Goal: Task Accomplishment & Management: Use online tool/utility

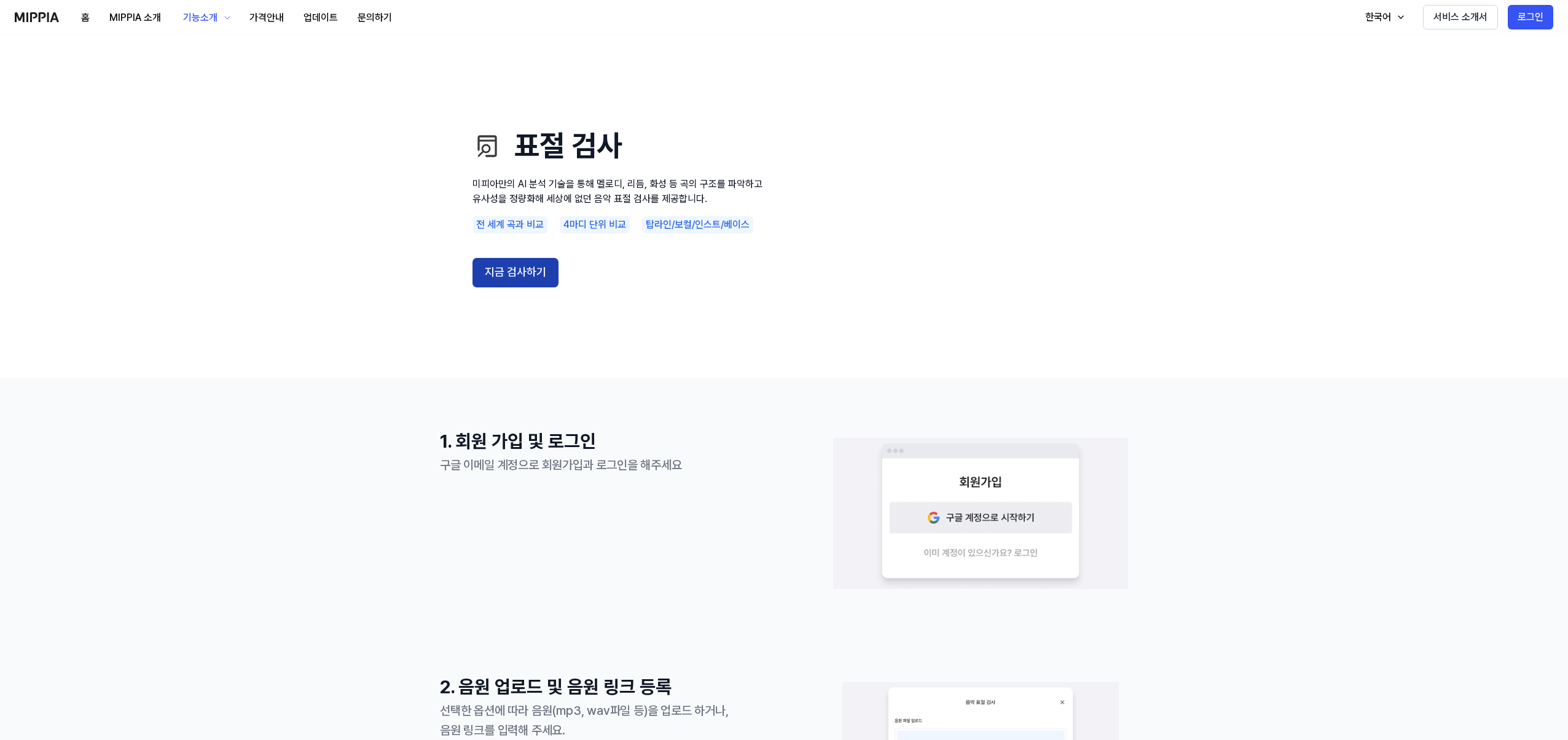
click at [555, 267] on button "지금 검사하기" at bounding box center [516, 273] width 86 height 29
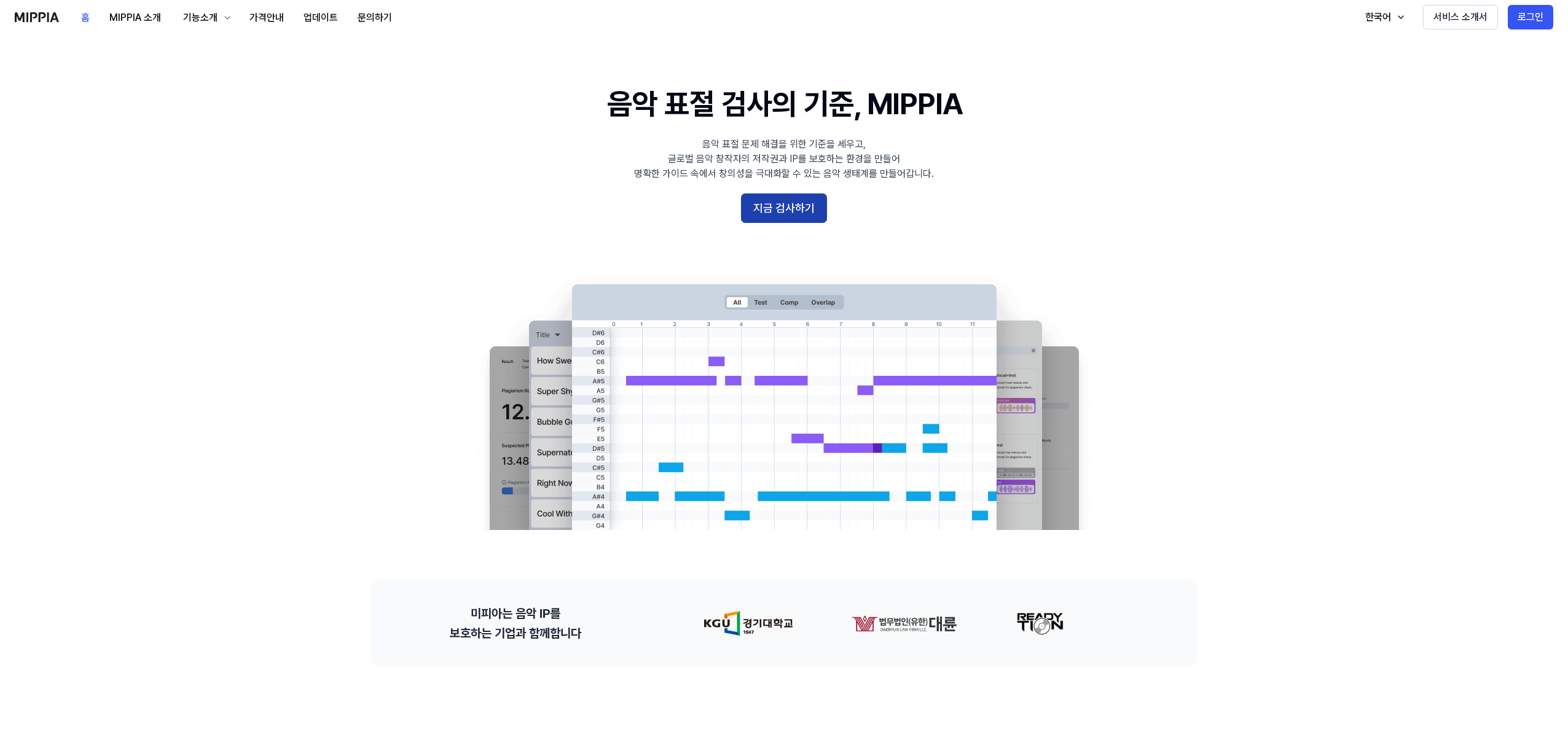
click at [810, 220] on button "지금 검사하기" at bounding box center [784, 208] width 86 height 29
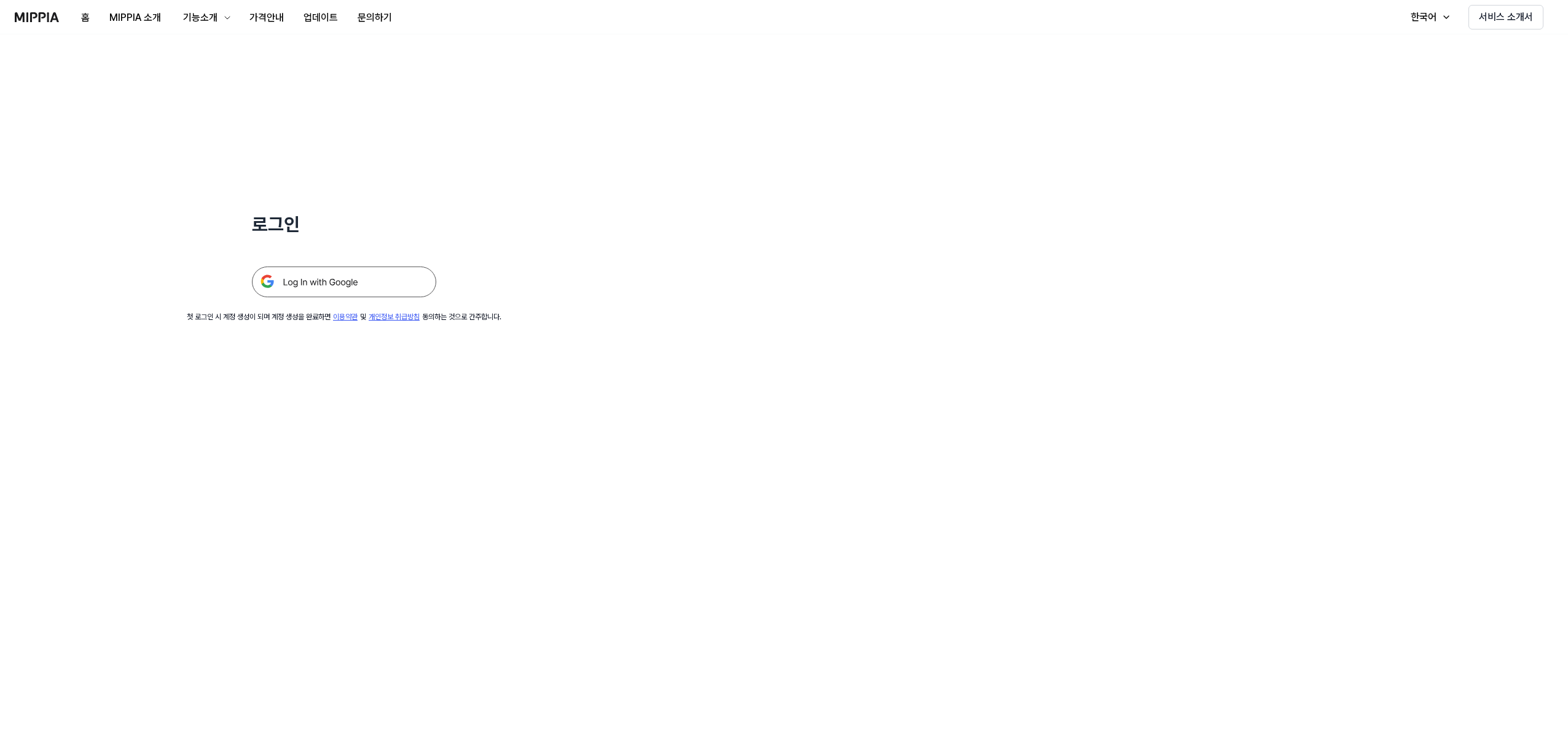
click at [397, 302] on div "로그인 첫 로그인 시 계정 생성이 되며 계정 생성을 완료하면 이용약관 및 개인정보 취급방침 동의하는 것으로 간주합니다." at bounding box center [344, 179] width 688 height 288
click at [411, 284] on img at bounding box center [344, 282] width 184 height 31
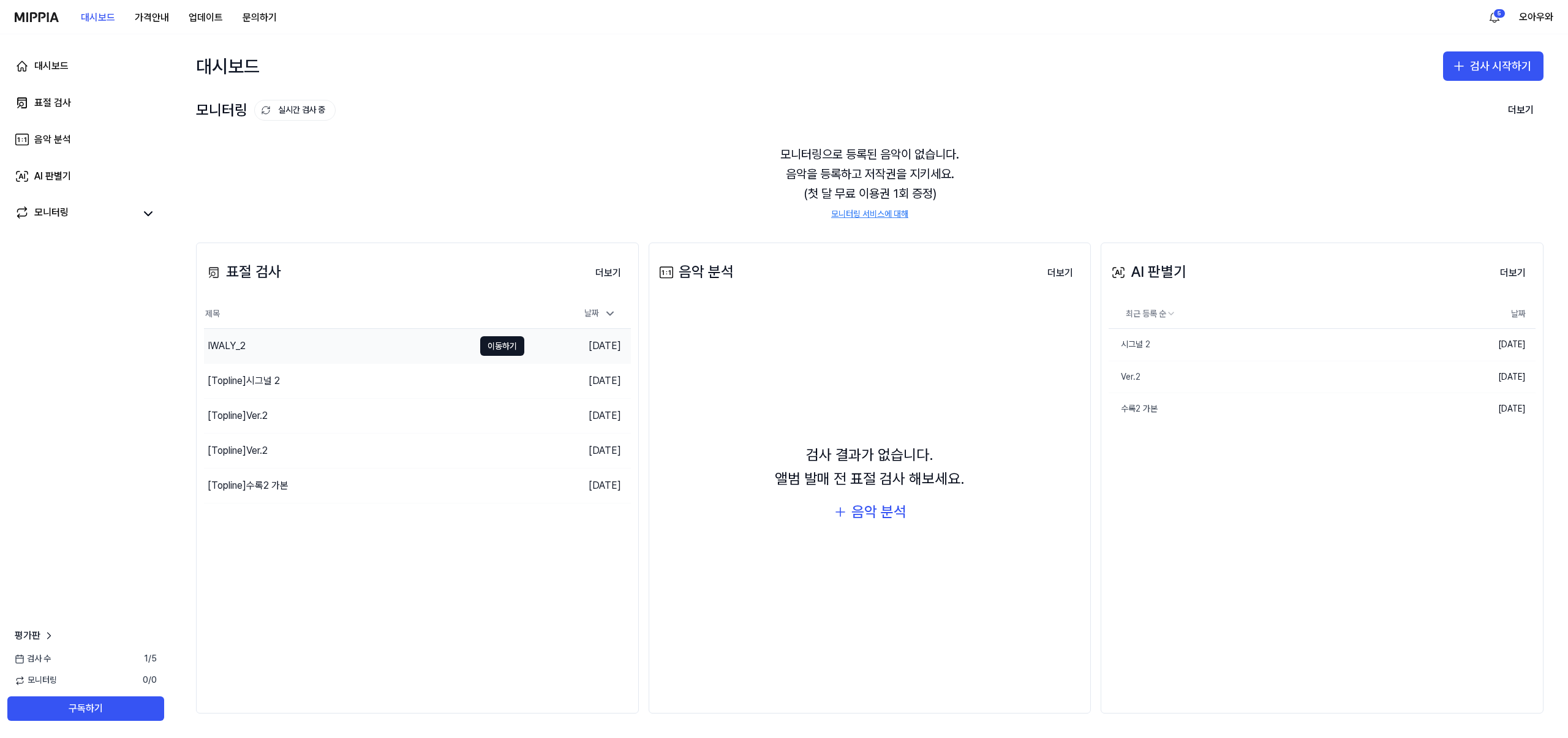
click at [332, 349] on div "IWALY_2" at bounding box center [338, 346] width 270 height 35
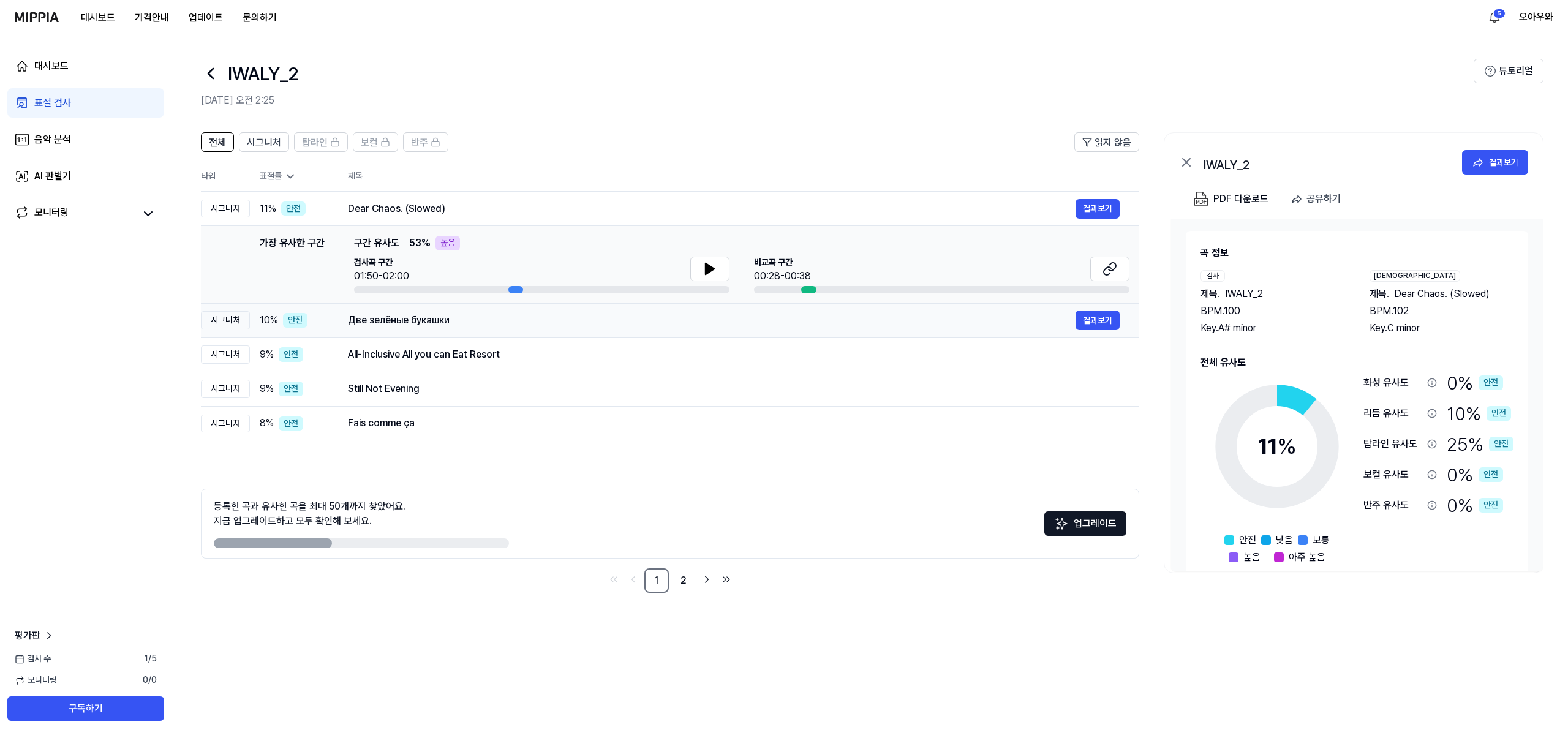
click at [428, 313] on div "Две зелёные букашки" at bounding box center [711, 320] width 727 height 15
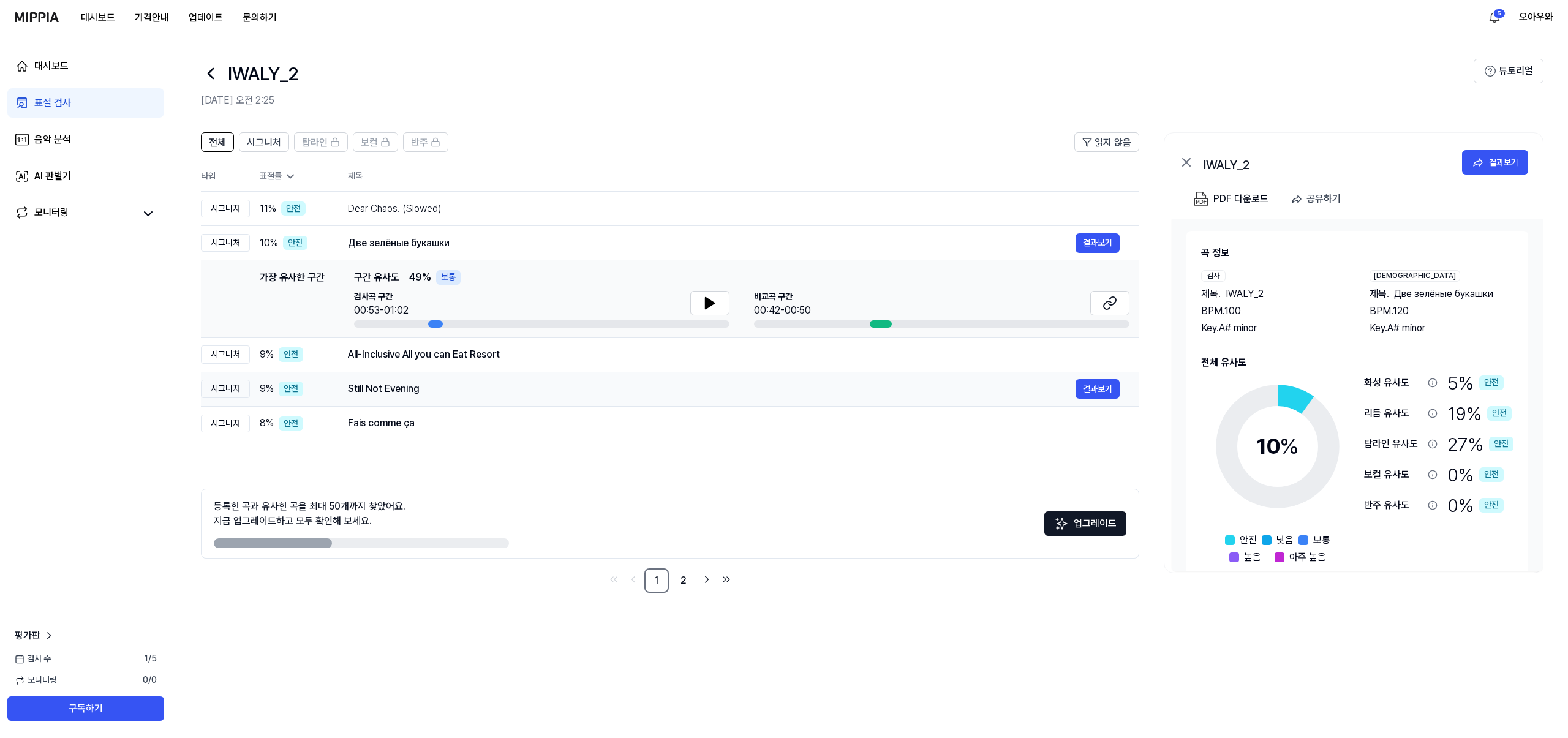
click at [378, 390] on div "Still Not Evening" at bounding box center [711, 388] width 727 height 15
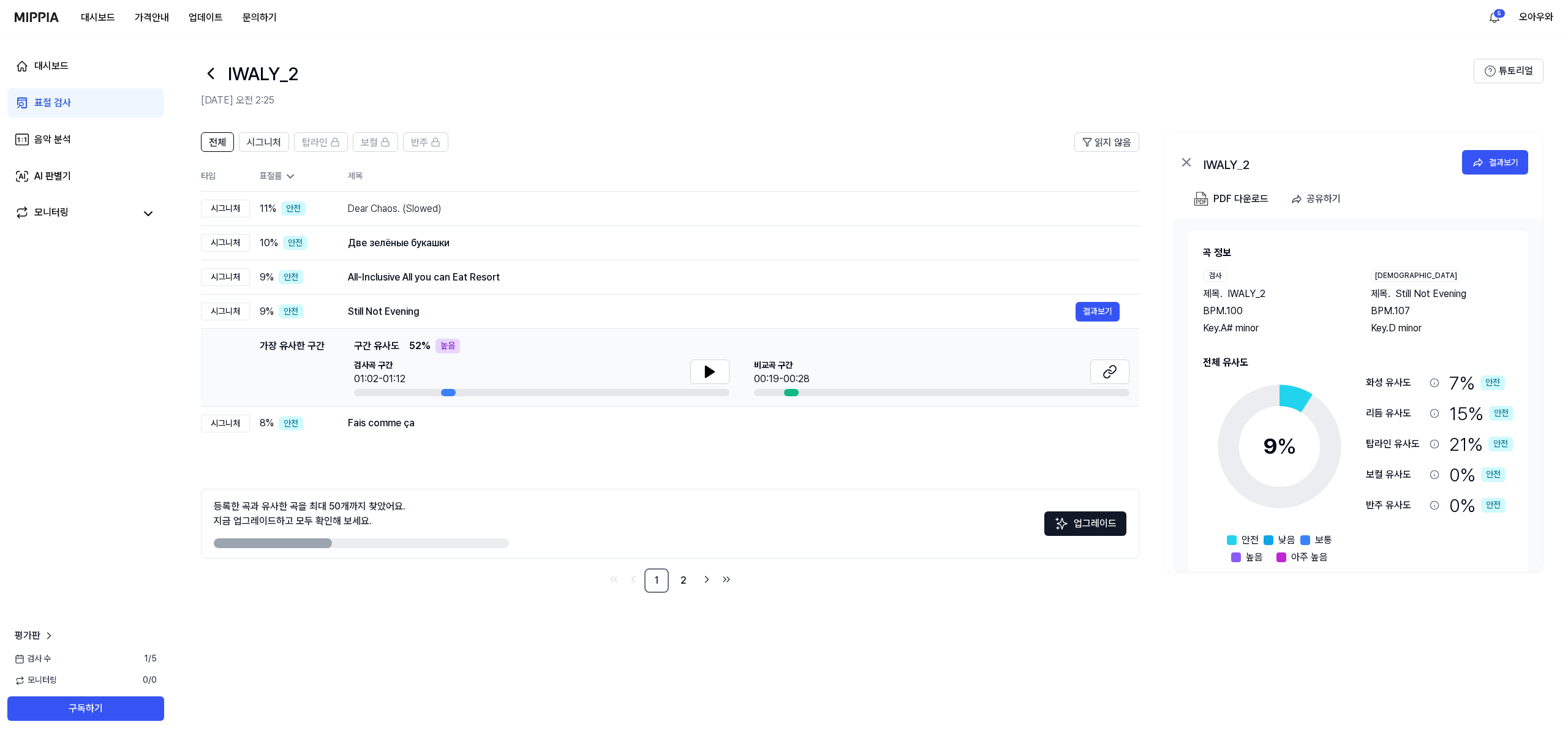
click at [736, 372] on div "검사곡 구간 01:02-01:12 [GEOGRAPHIC_DATA] 구간 00:19-00:28" at bounding box center [741, 378] width 775 height 37
click at [704, 370] on icon at bounding box center [710, 371] width 15 height 15
click at [1097, 373] on button at bounding box center [1110, 372] width 39 height 25
click at [390, 431] on div "Fais comme ça 결과보기" at bounding box center [734, 423] width 772 height 19
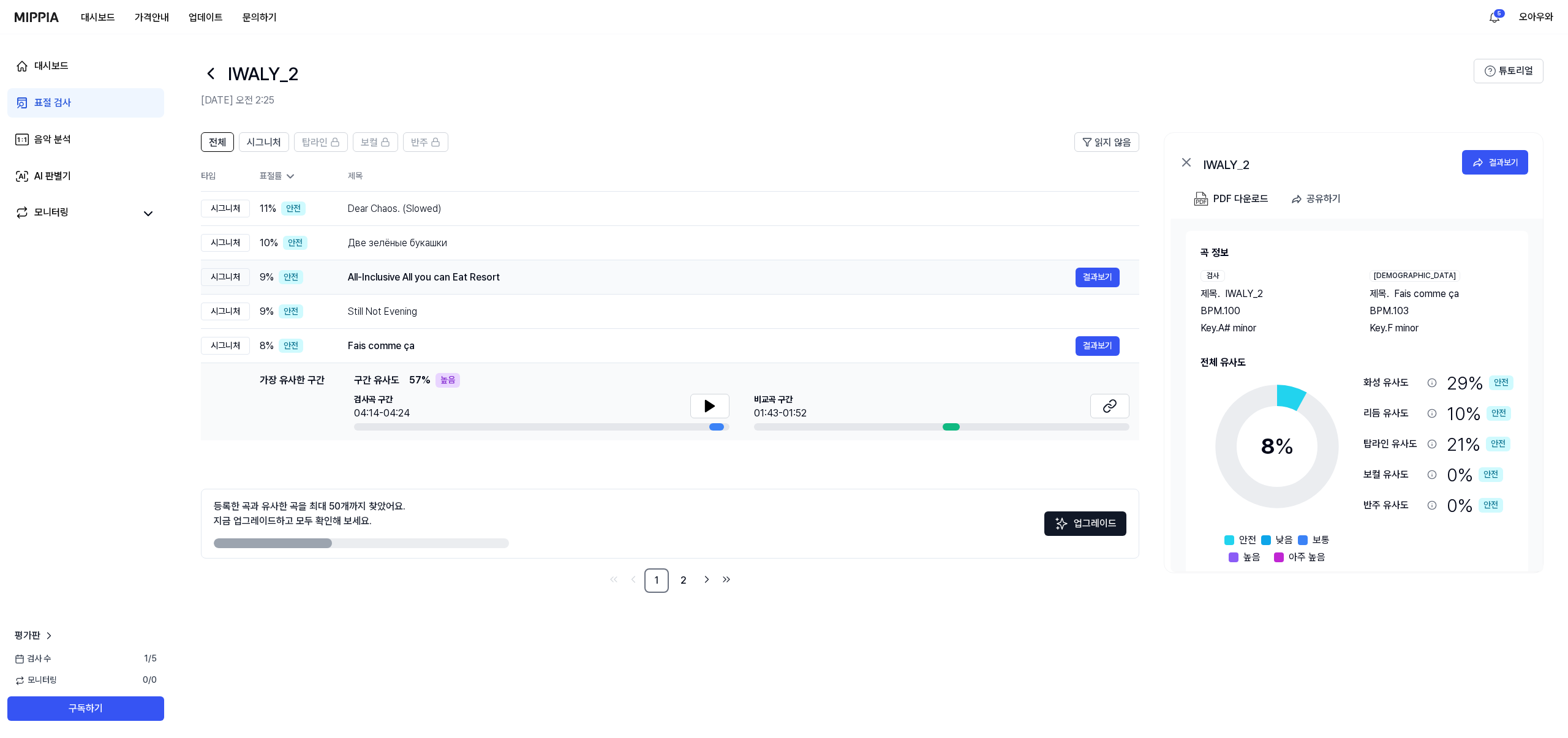
click at [456, 277] on div "All-Inclusive All you can Eat Resort" at bounding box center [711, 277] width 727 height 15
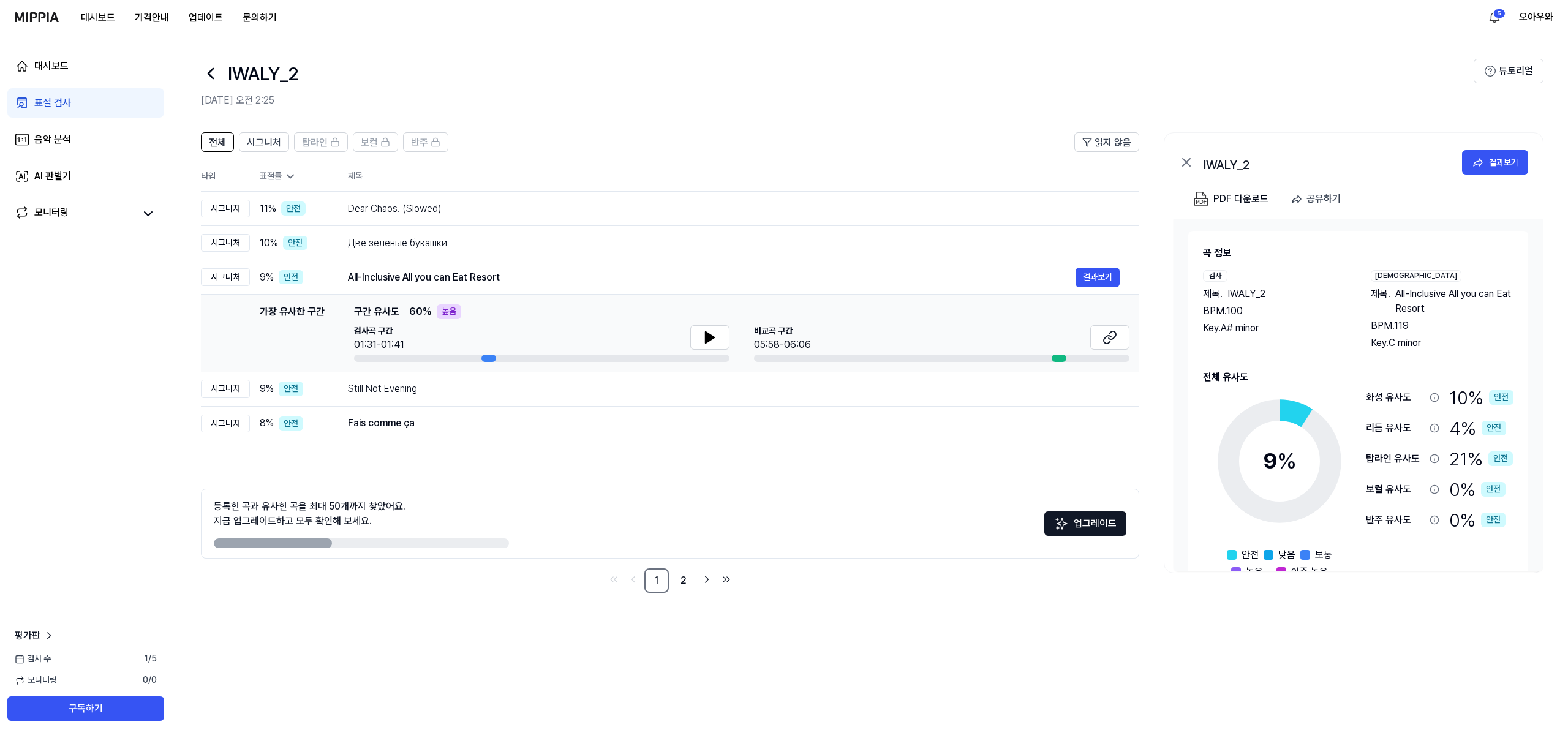
scroll to position [35, 0]
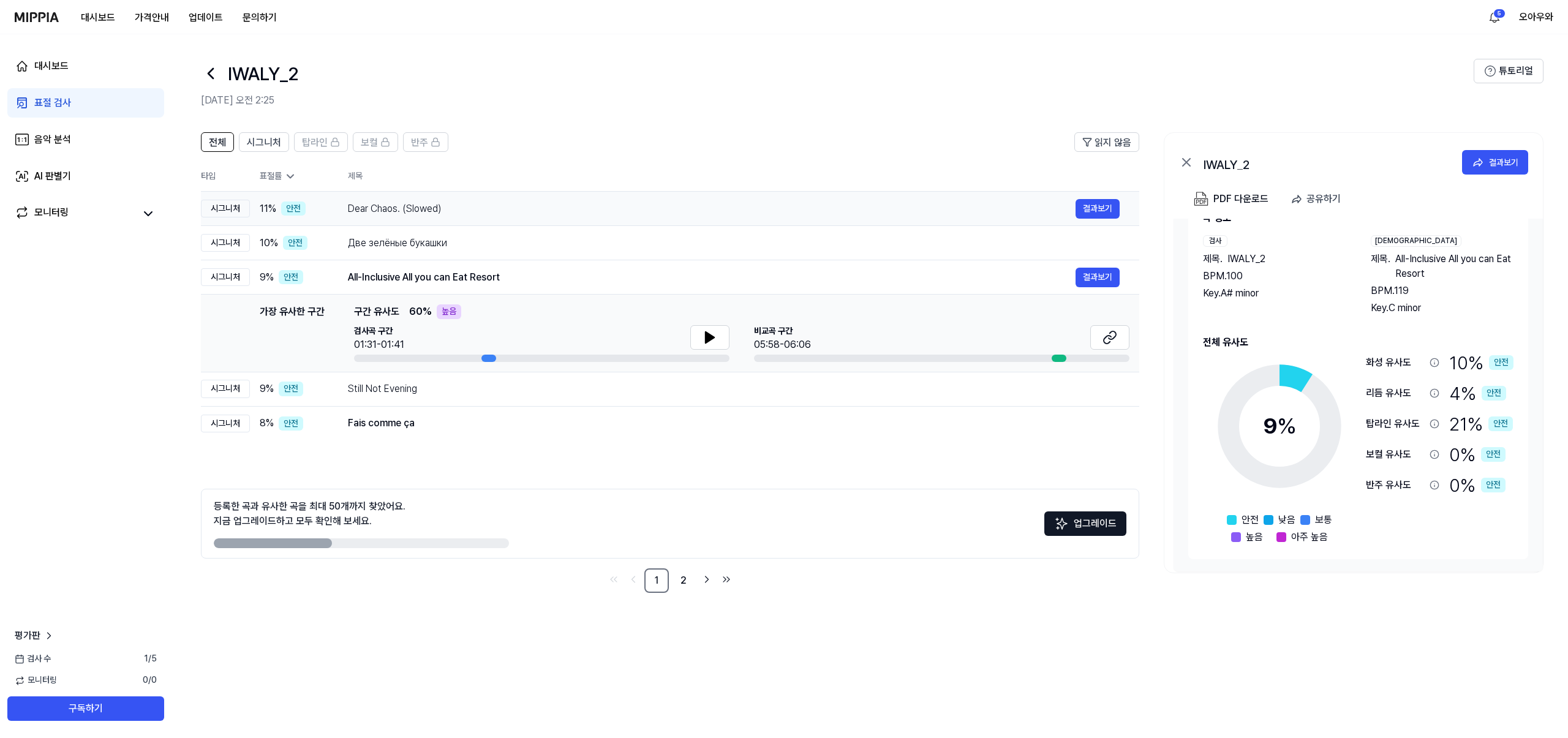
click at [839, 215] on div "Dear Chaos. (Slowed) 결과보기" at bounding box center [734, 208] width 772 height 19
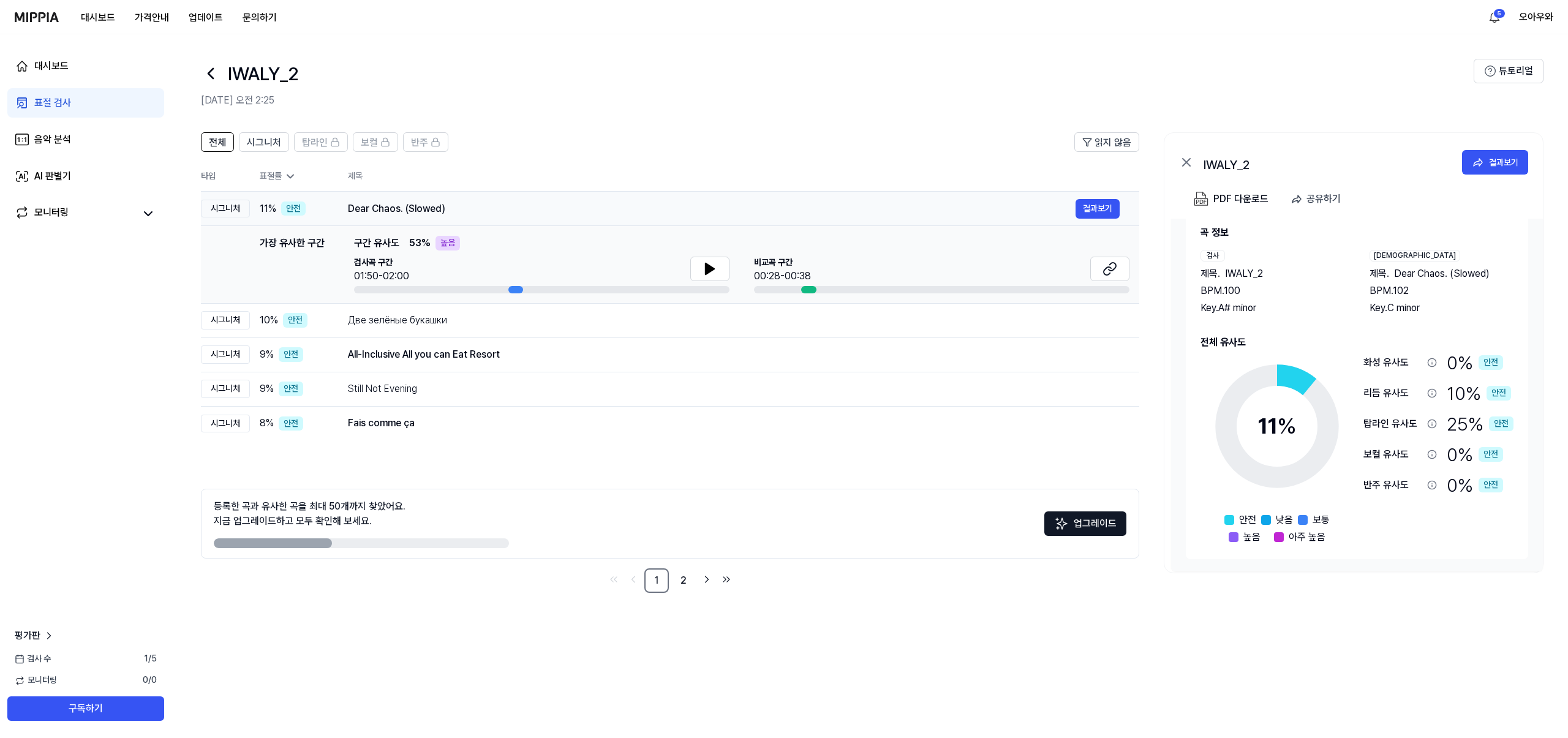
click at [839, 215] on div "Dear Chaos. (Slowed) 결과보기" at bounding box center [734, 208] width 772 height 19
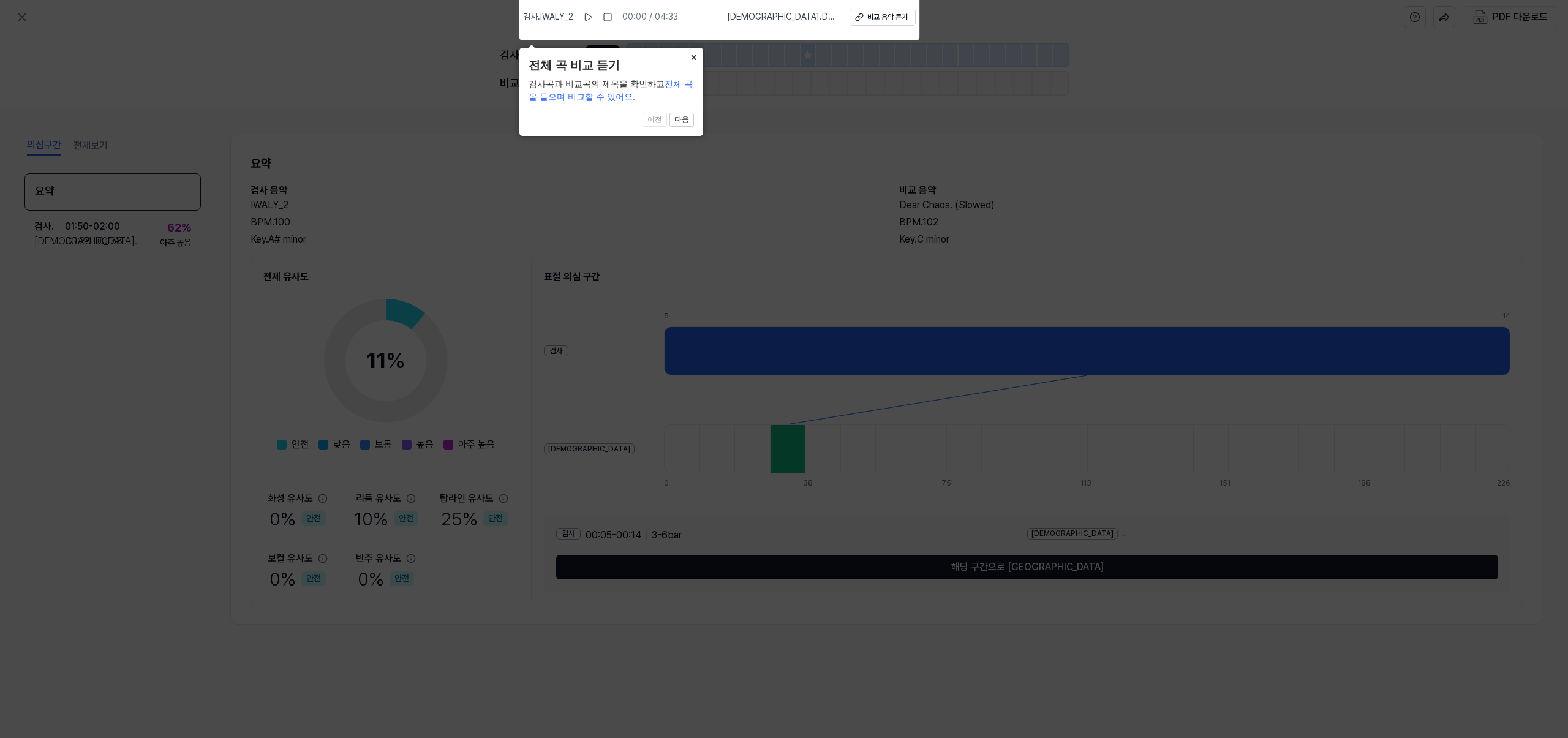
click at [697, 54] on button "×" at bounding box center [693, 56] width 19 height 17
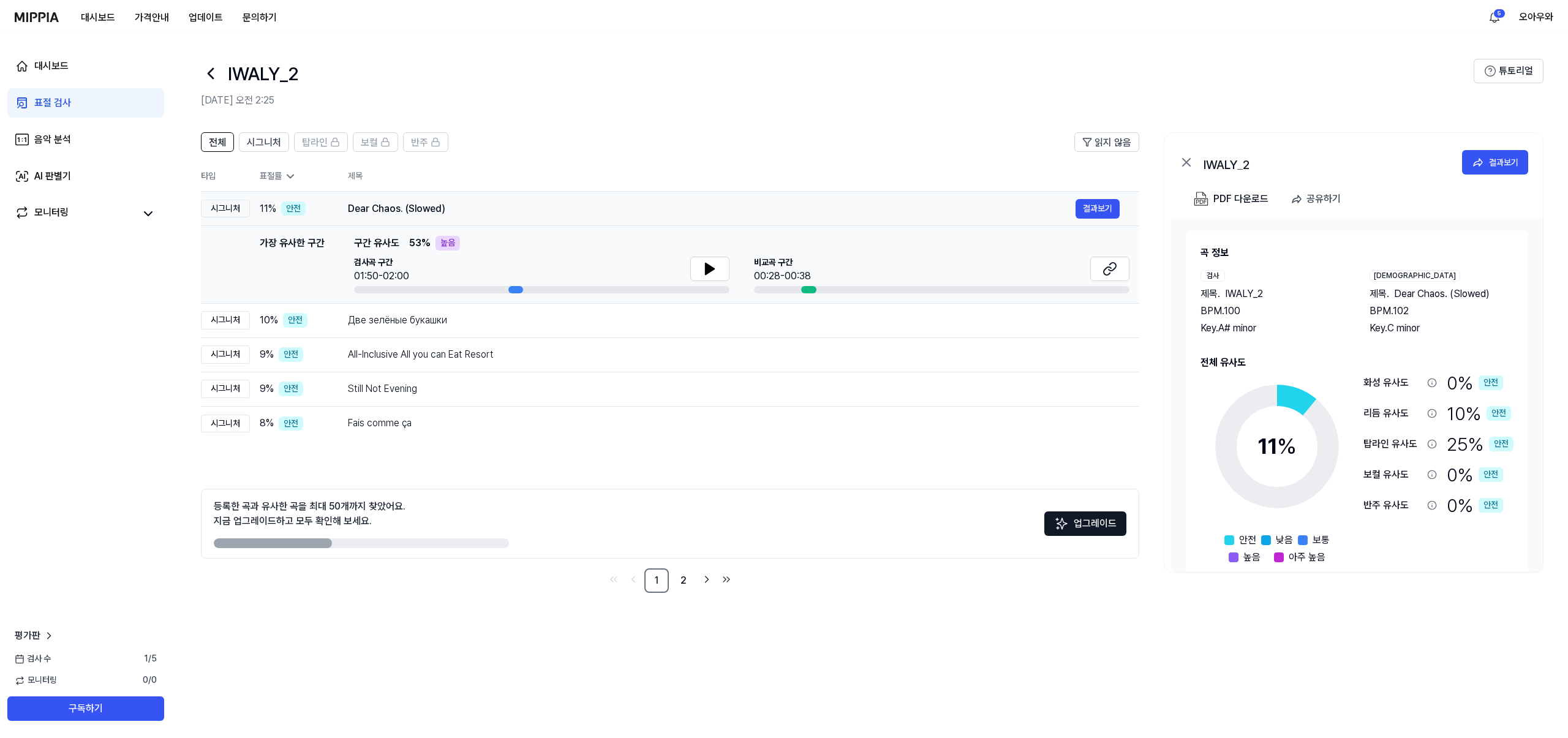
click at [402, 210] on div "Dear Chaos. (Slowed)" at bounding box center [711, 208] width 727 height 15
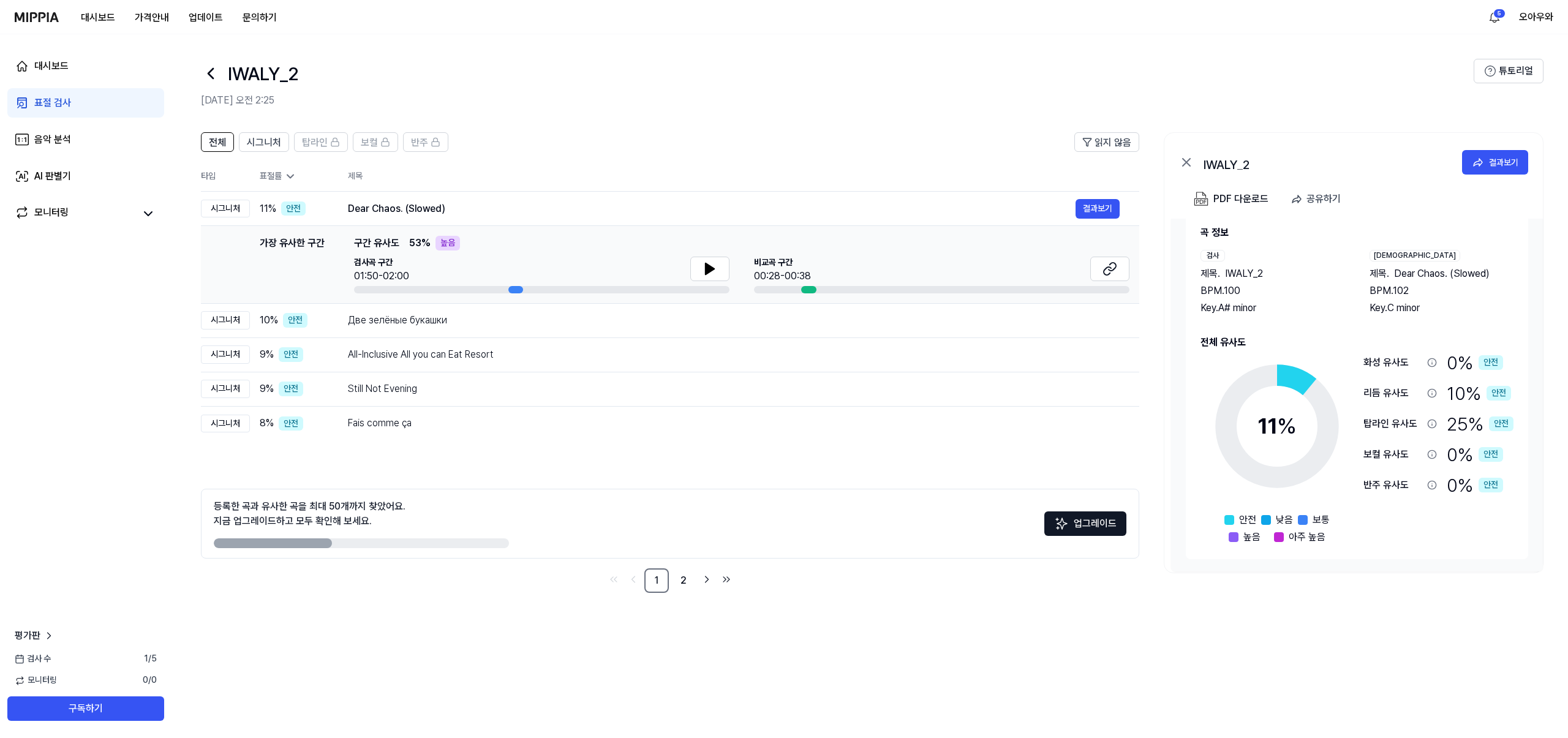
scroll to position [0, 0]
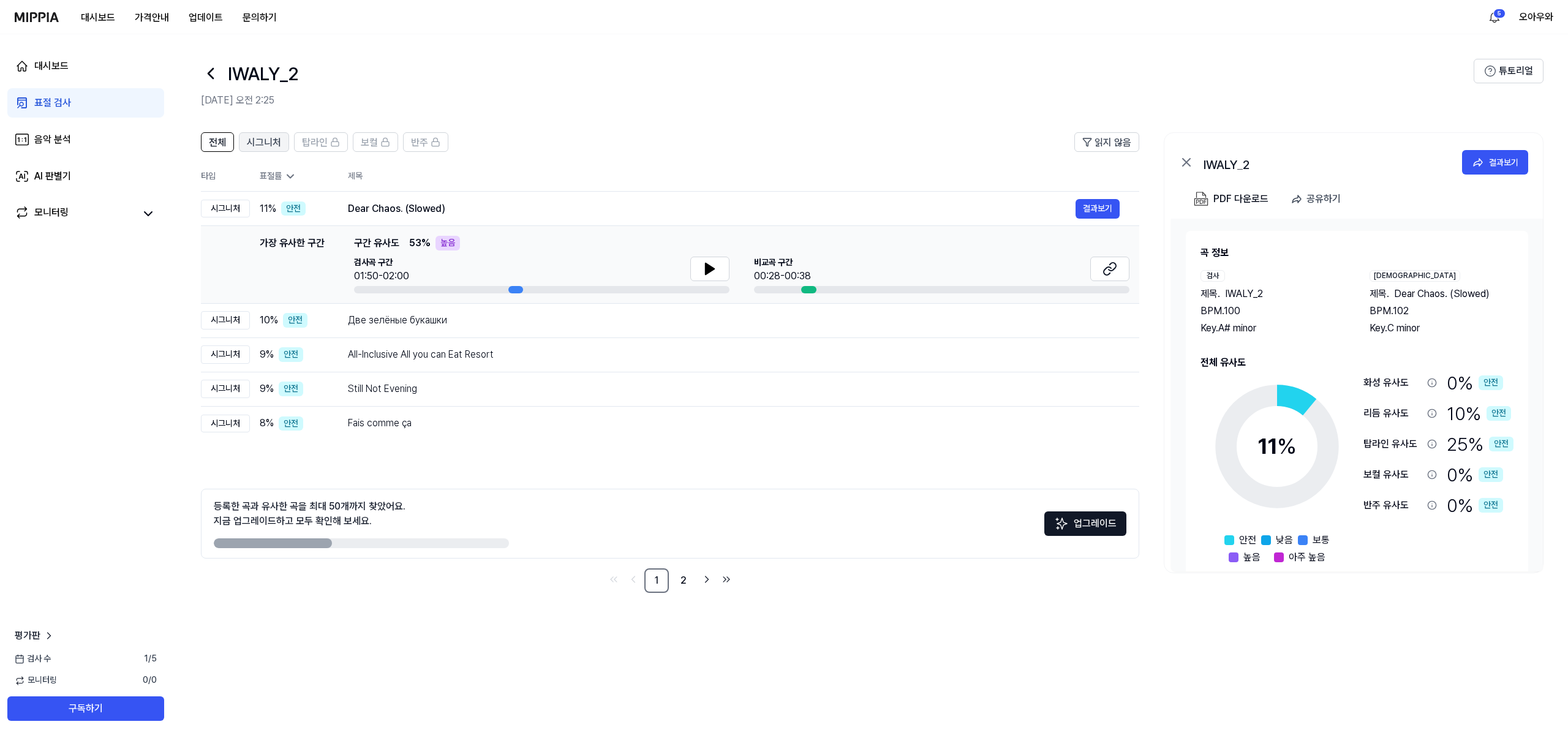
click at [250, 147] on span "시그니처" at bounding box center [264, 142] width 35 height 15
click at [333, 148] on div "탑라인" at bounding box center [321, 141] width 38 height 16
click at [372, 143] on span "보컬" at bounding box center [369, 142] width 17 height 15
click at [428, 146] on div "반주" at bounding box center [426, 141] width 29 height 16
click at [86, 180] on link "AI 판별기" at bounding box center [86, 176] width 157 height 29
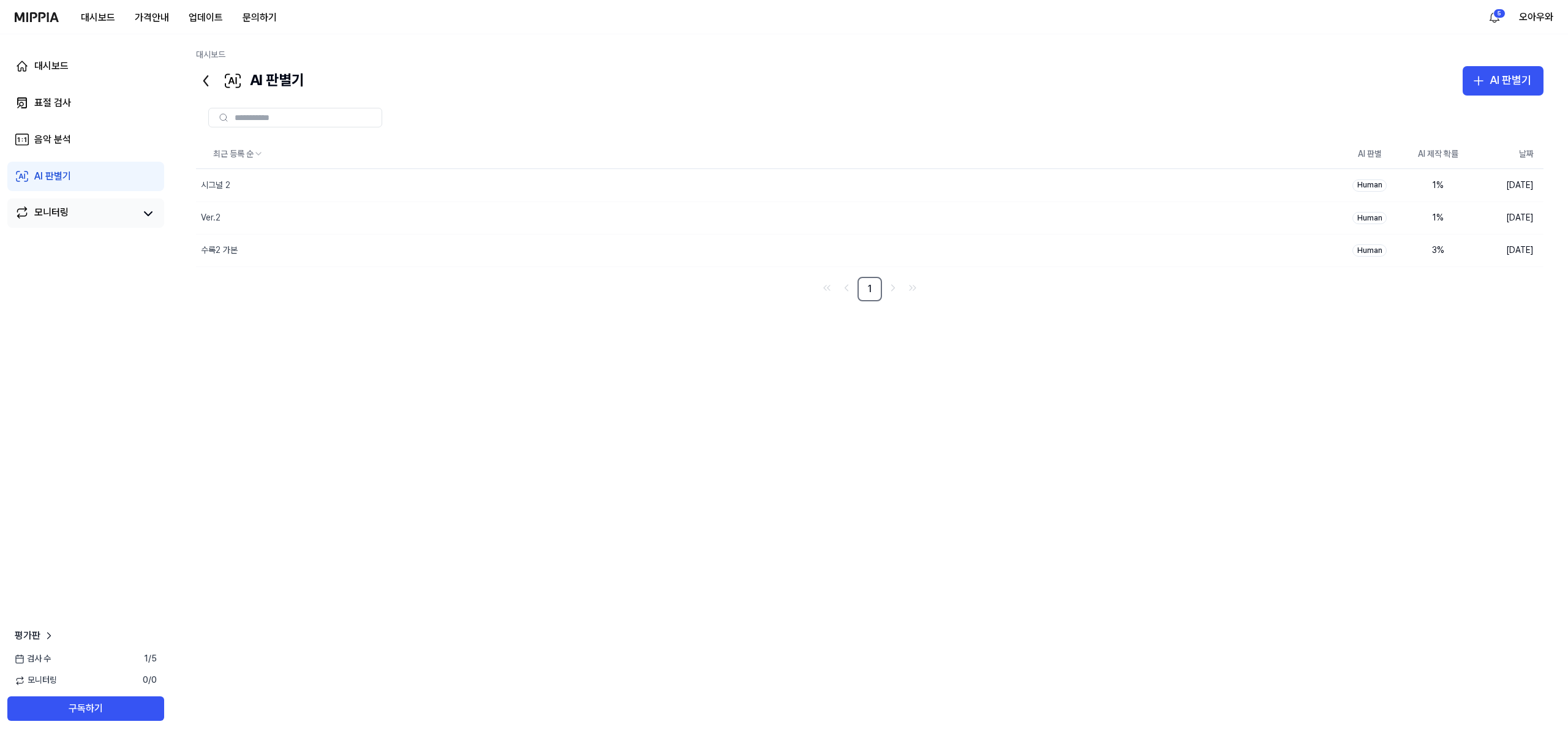
click at [92, 224] on div "모니터링" at bounding box center [86, 213] width 157 height 29
click at [149, 212] on icon at bounding box center [148, 213] width 15 height 15
click at [149, 212] on icon at bounding box center [148, 214] width 8 height 4
